Goal: Find specific page/section: Find specific page/section

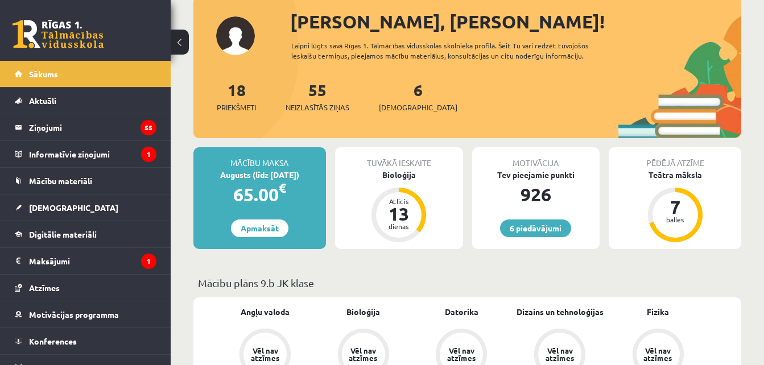
scroll to position [228, 0]
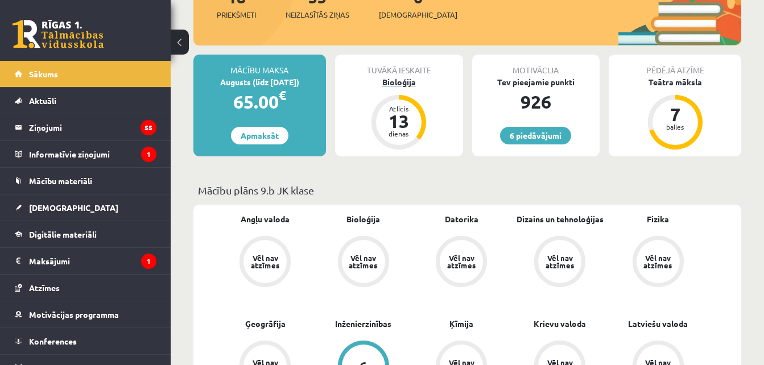
click at [429, 85] on div "Bioloģija" at bounding box center [399, 82] width 128 height 12
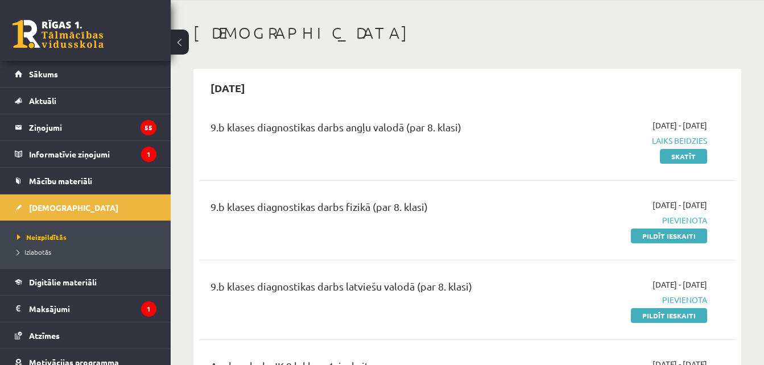
scroll to position [114, 0]
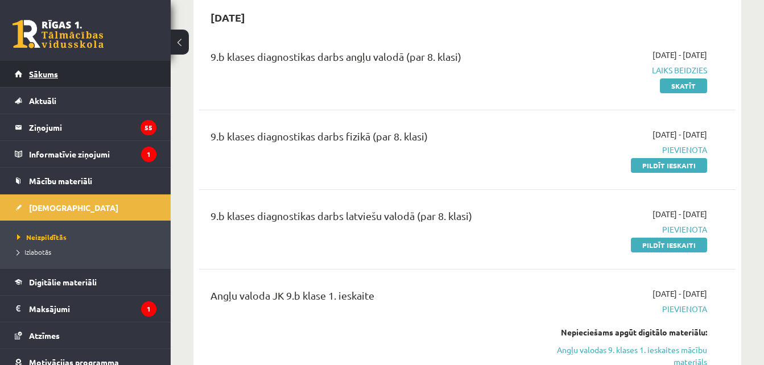
click at [102, 71] on link "Sākums" at bounding box center [86, 74] width 142 height 26
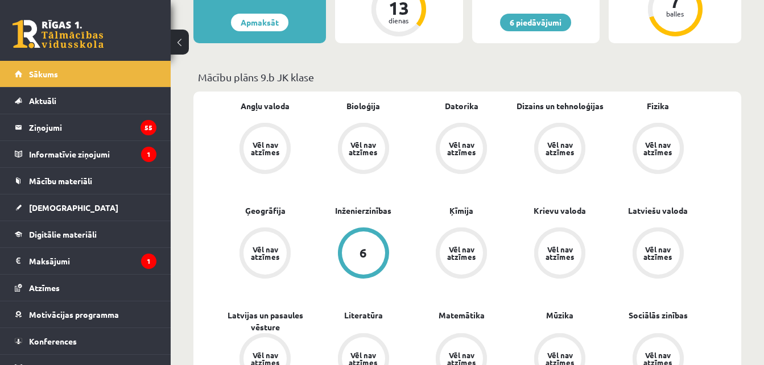
scroll to position [342, 0]
